Goal: Complete application form: Complete application form

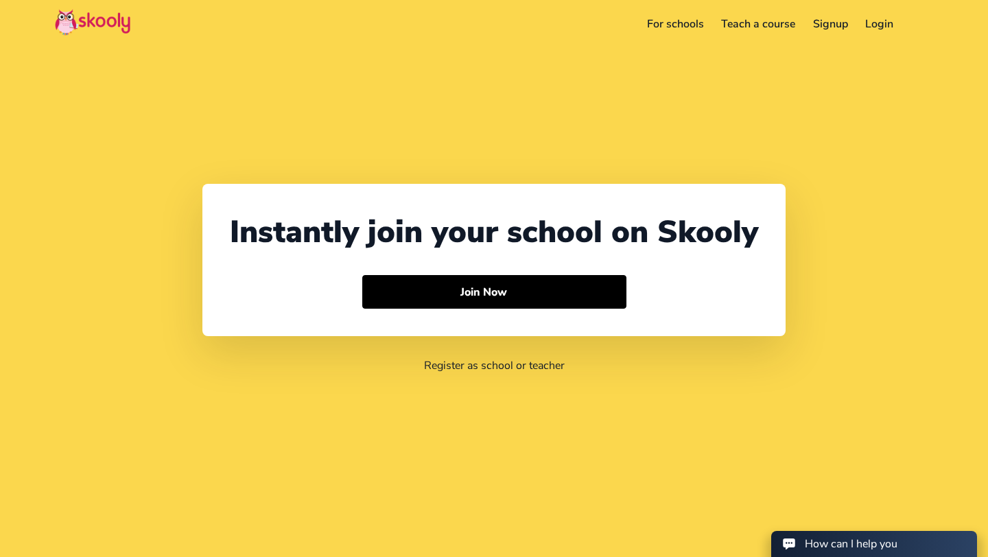
select select "1"
select select "[GEOGRAPHIC_DATA]"
select select "America/New_York"
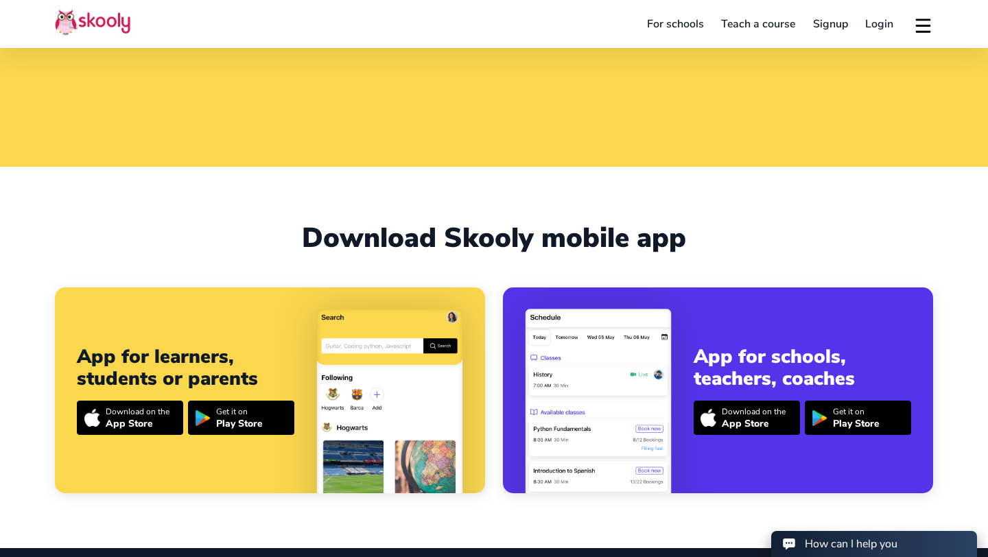
scroll to position [389, 0]
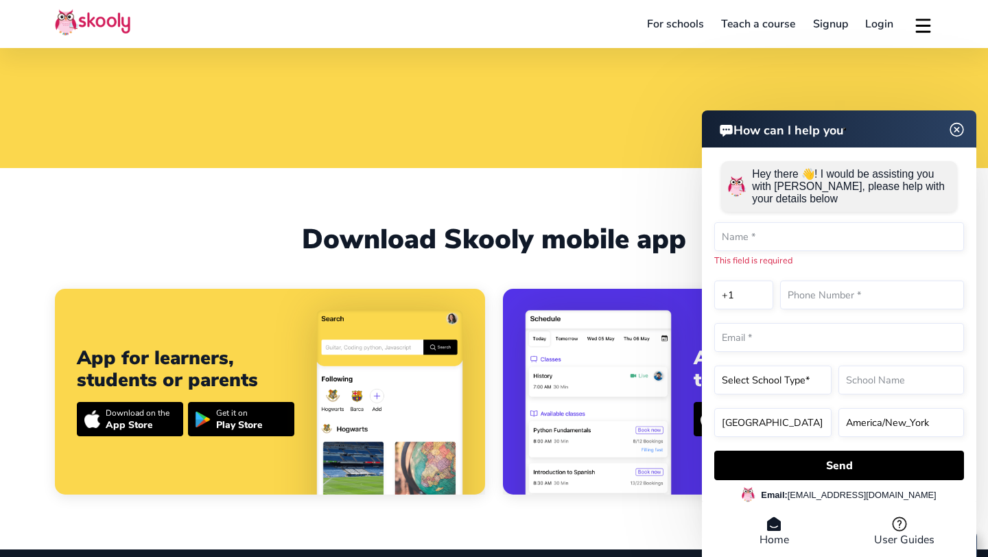
click at [958, 128] on img at bounding box center [957, 129] width 26 height 17
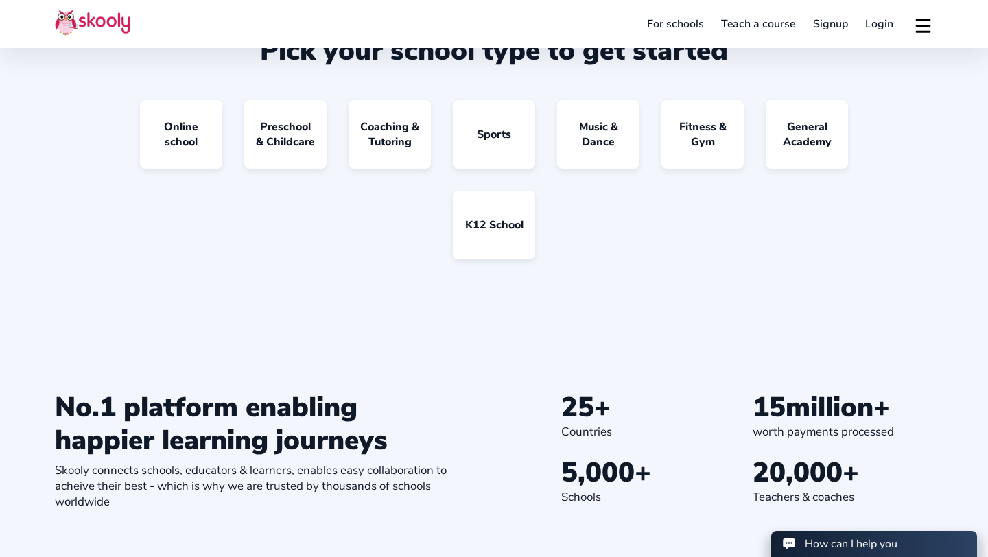
scroll to position [1187, 0]
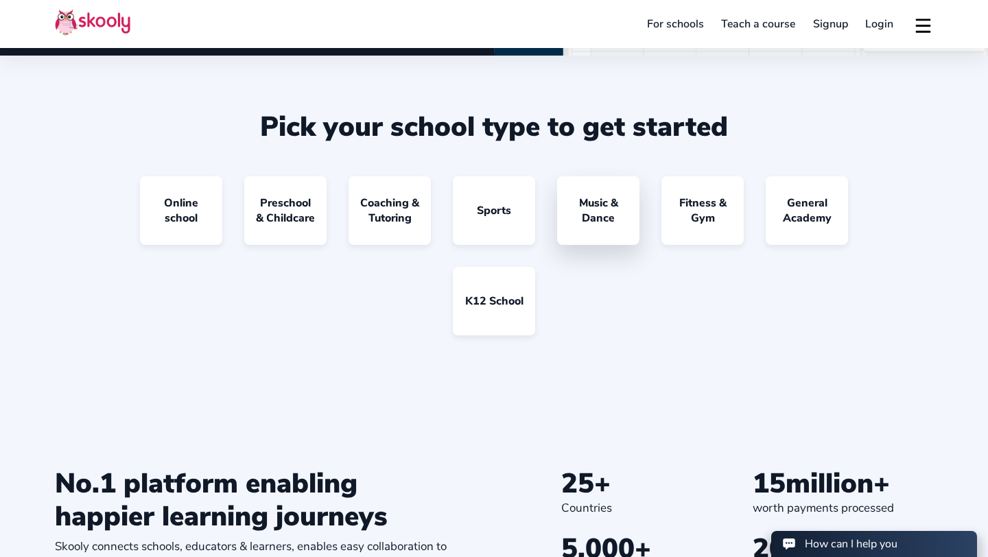
click at [606, 213] on link "Music & Dance" at bounding box center [598, 210] width 82 height 69
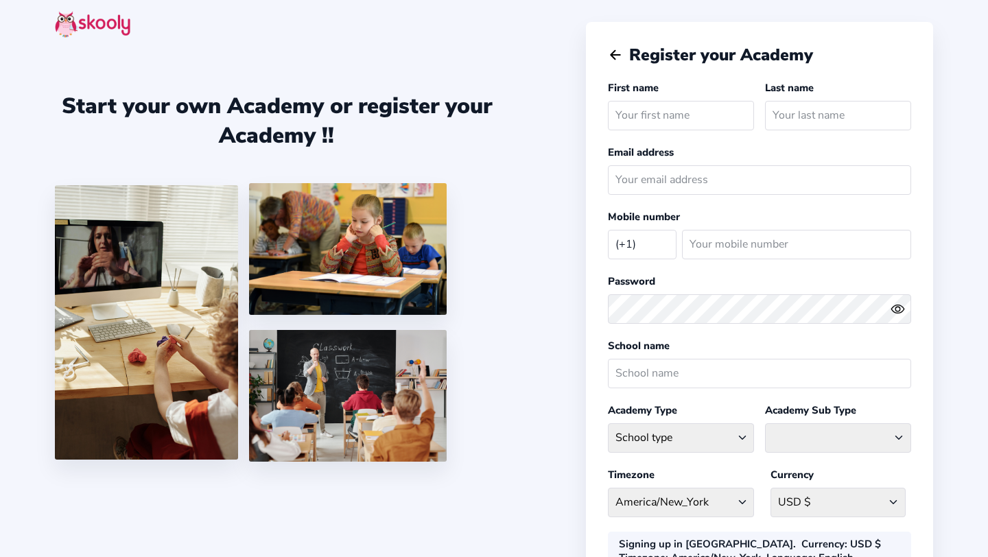
select select "US"
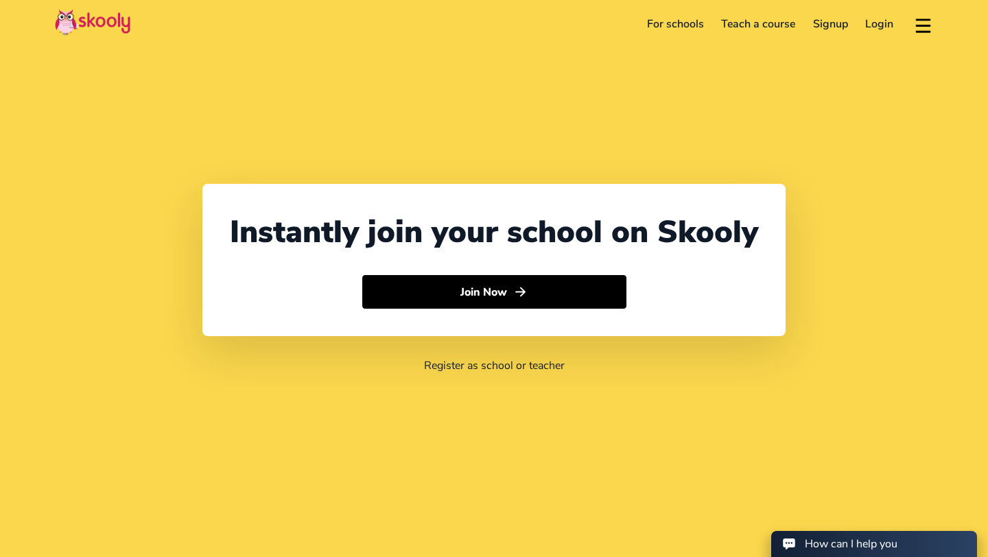
select select "1"
select select "[GEOGRAPHIC_DATA]"
select select "America/New_York"
